Goal: Task Accomplishment & Management: Use online tool/utility

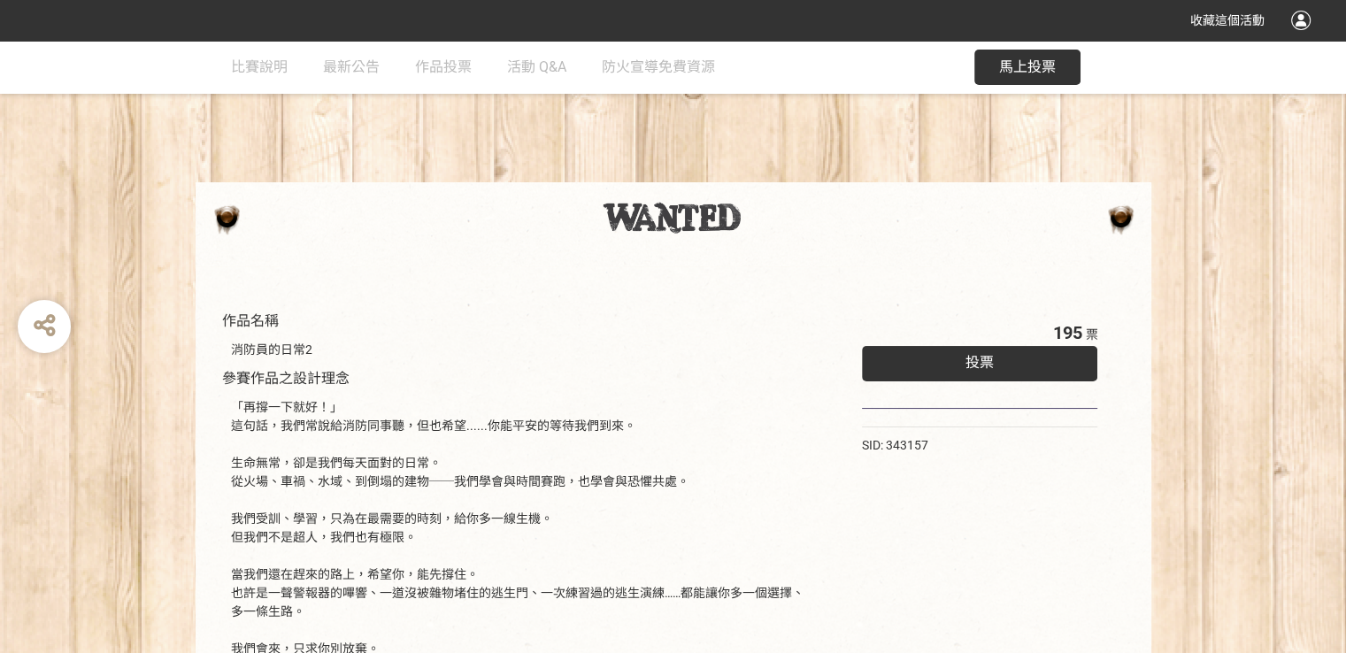
click at [902, 357] on div "投票" at bounding box center [980, 363] width 236 height 35
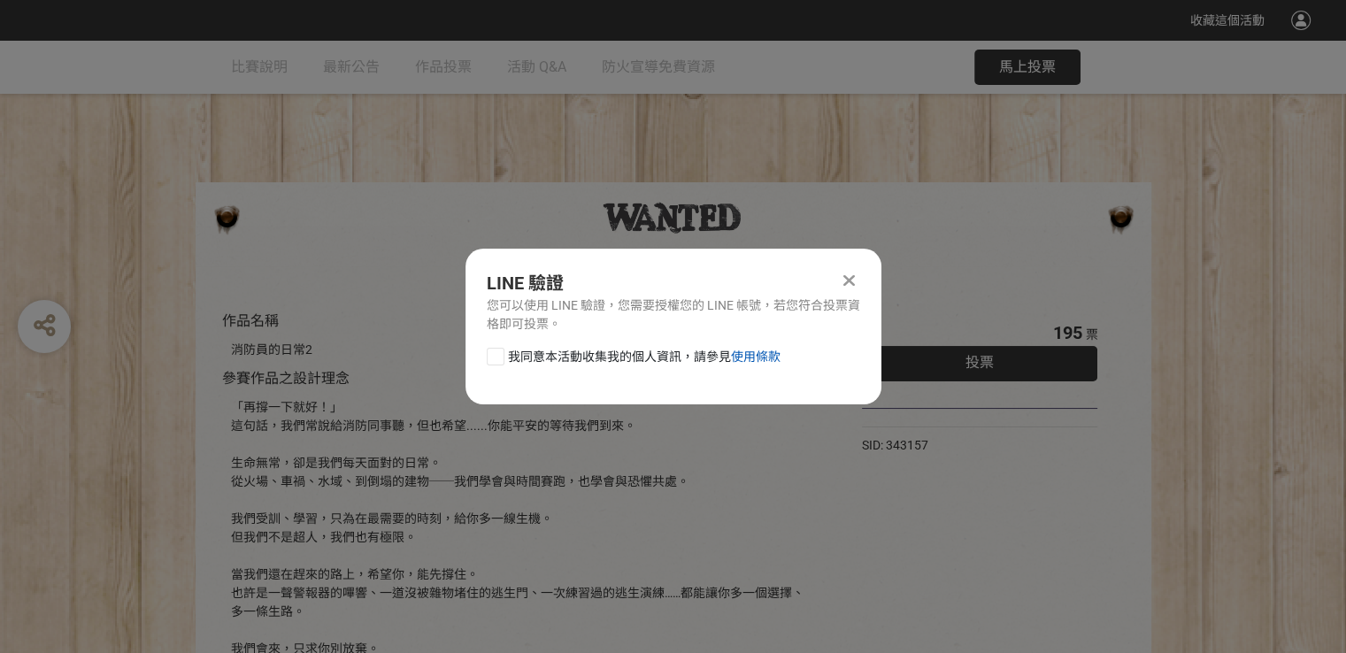
click at [751, 362] on link "使用條款" at bounding box center [756, 356] width 50 height 14
click at [490, 356] on div at bounding box center [496, 357] width 18 height 18
checkbox input "true"
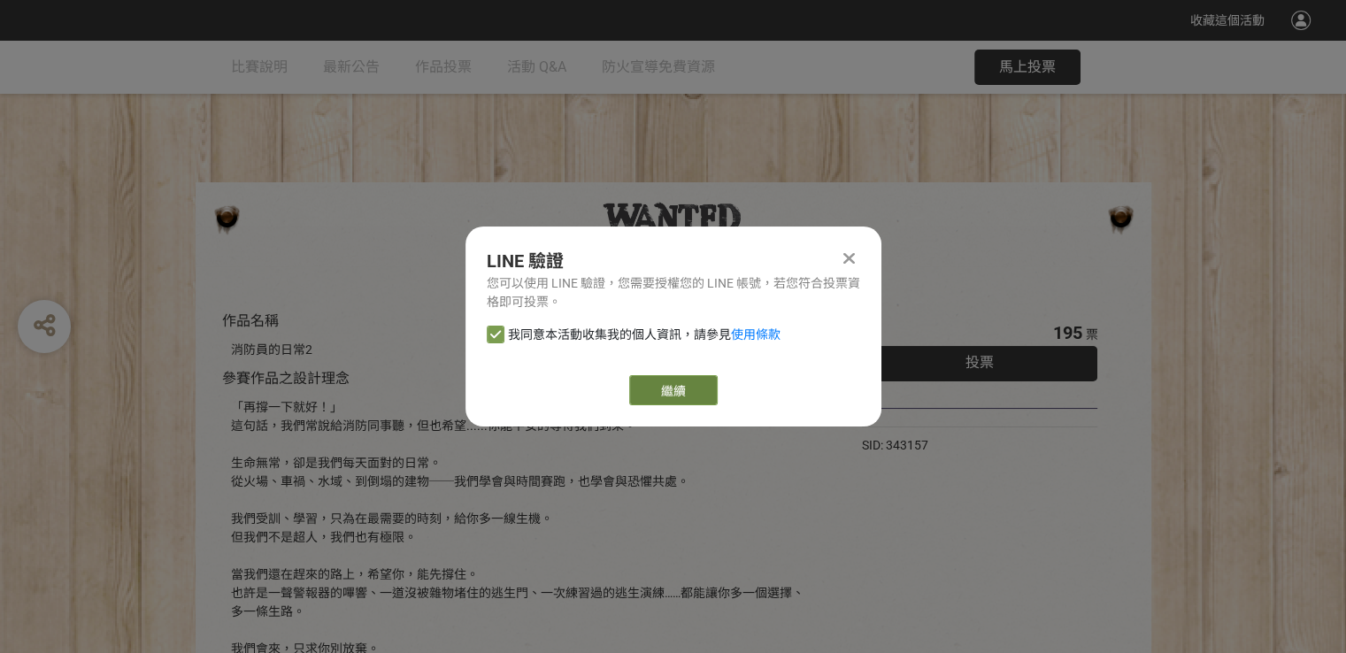
click at [694, 381] on link "繼續" at bounding box center [673, 390] width 88 height 30
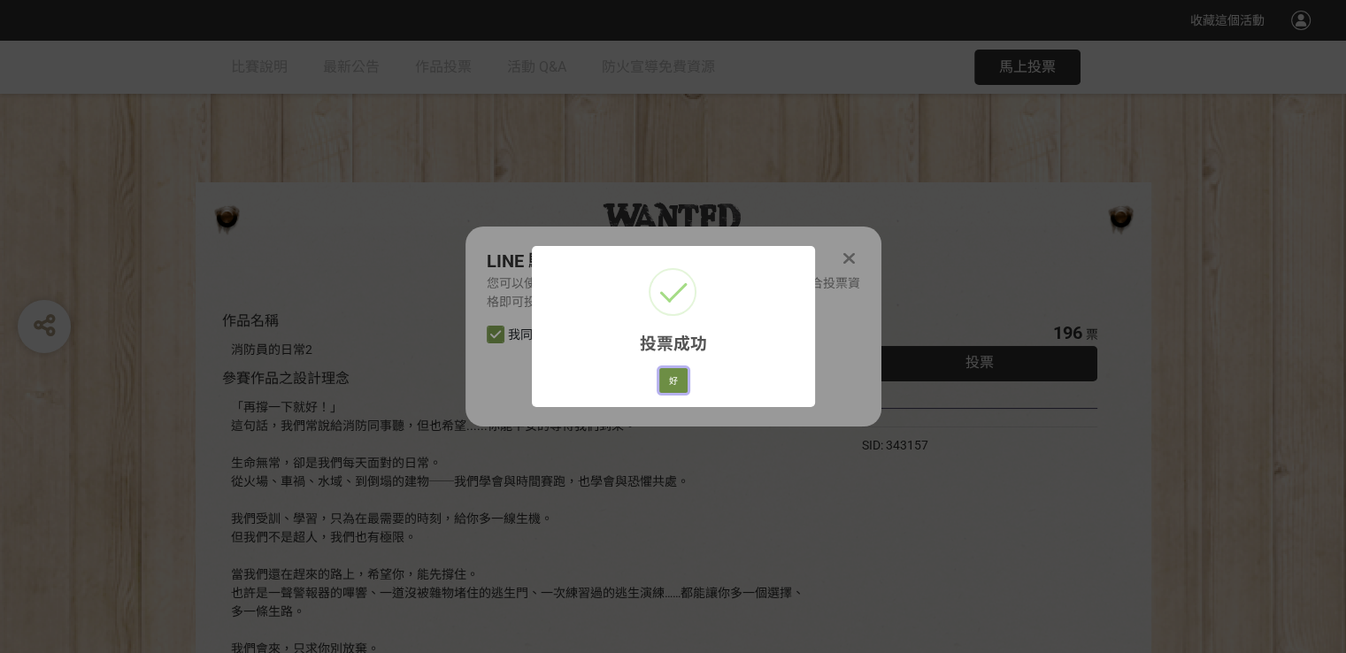
click at [677, 378] on button "好" at bounding box center [673, 380] width 28 height 25
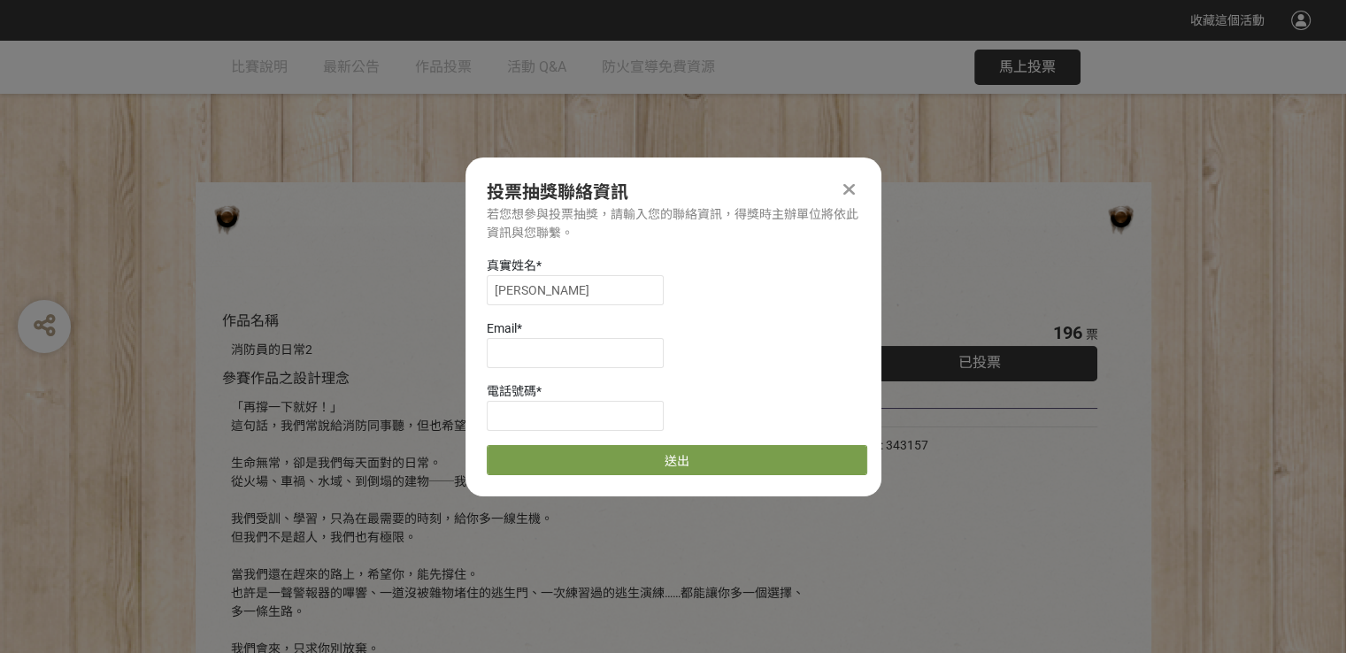
click at [841, 185] on div at bounding box center [849, 189] width 21 height 21
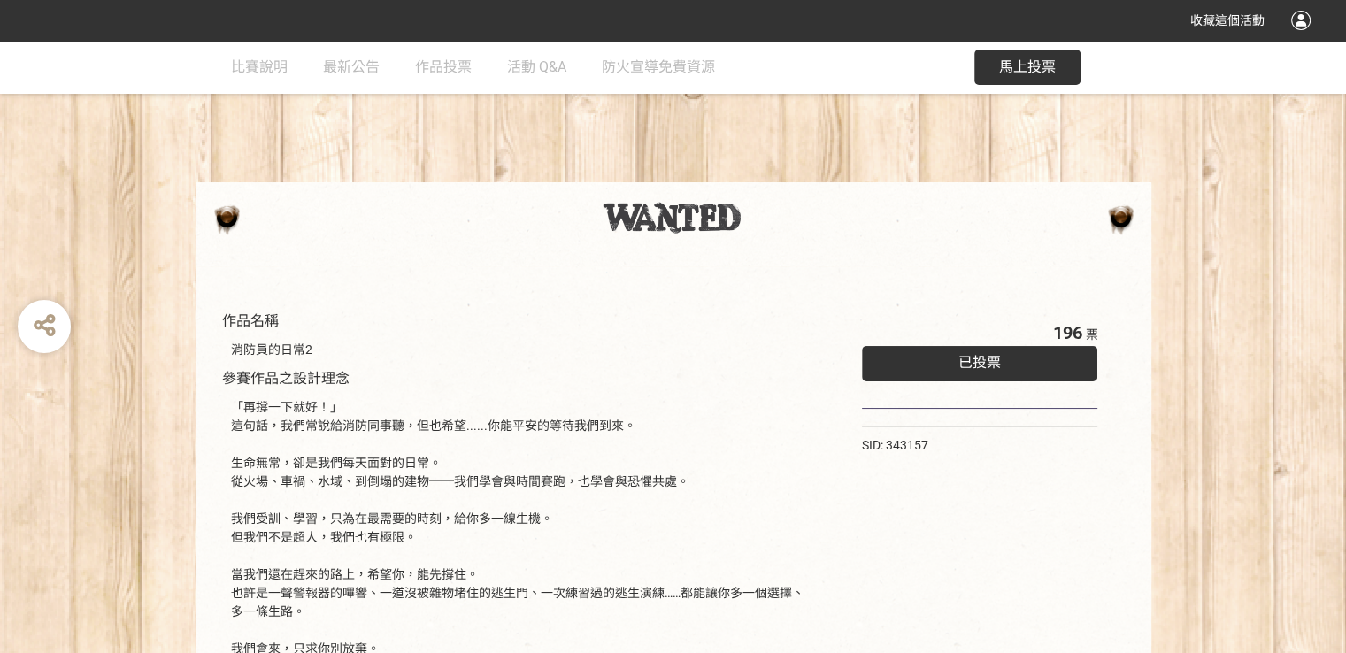
drag, startPoint x: 946, startPoint y: 596, endPoint x: 946, endPoint y: 583, distance: 13.3
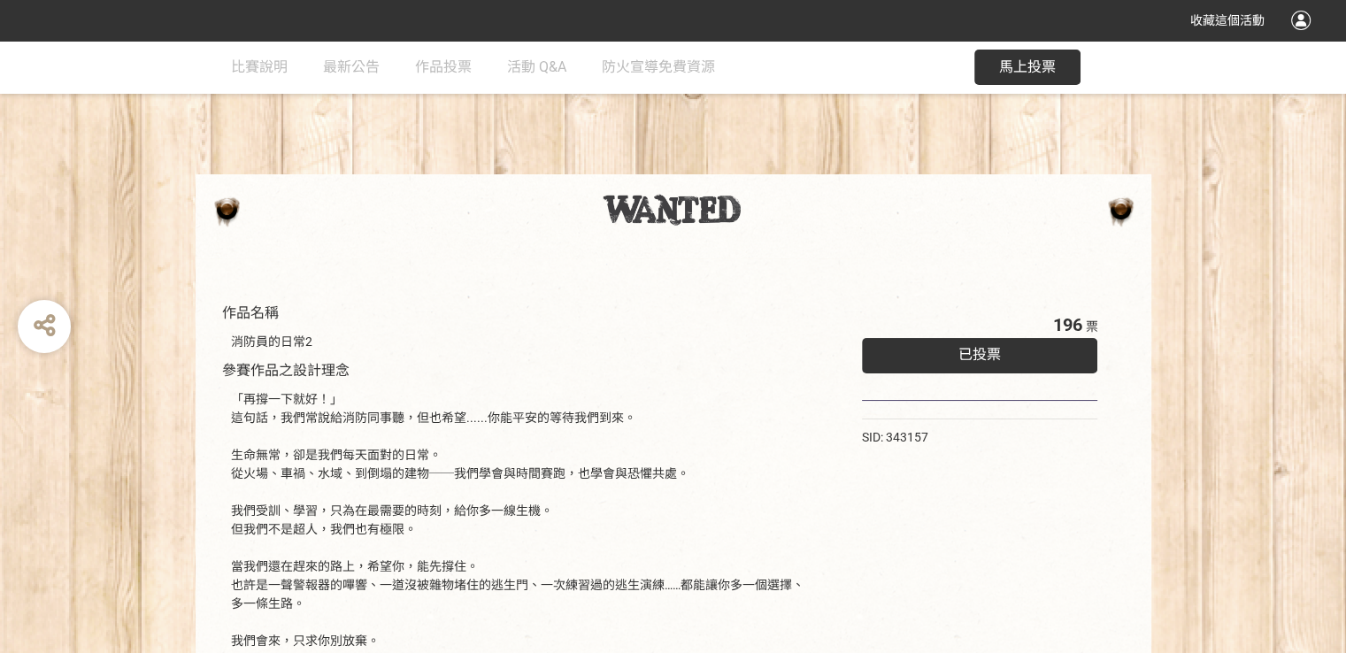
scroll to position [7, 0]
